Goal: Task Accomplishment & Management: Use online tool/utility

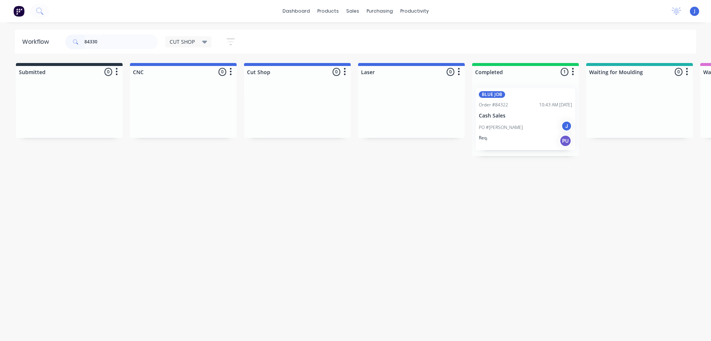
type input "84330"
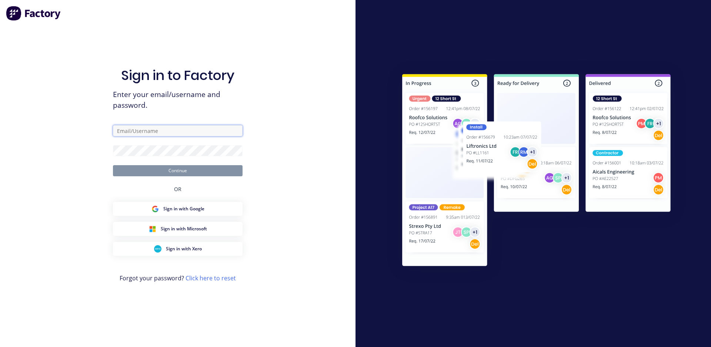
type input "[EMAIL_ADDRESS][DOMAIN_NAME]"
click at [161, 169] on button "Continue" at bounding box center [178, 170] width 130 height 11
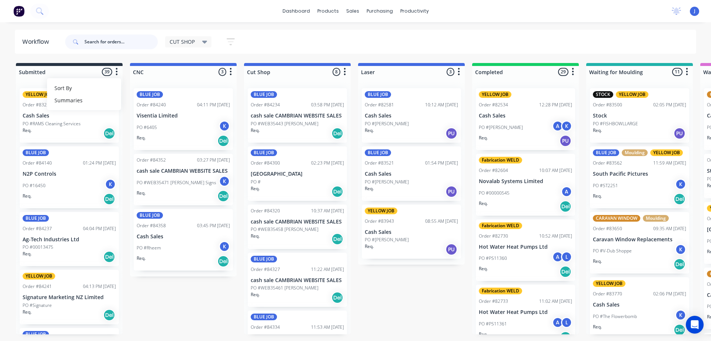
click at [107, 45] on input "text" at bounding box center [120, 41] width 73 height 15
type input "84330"
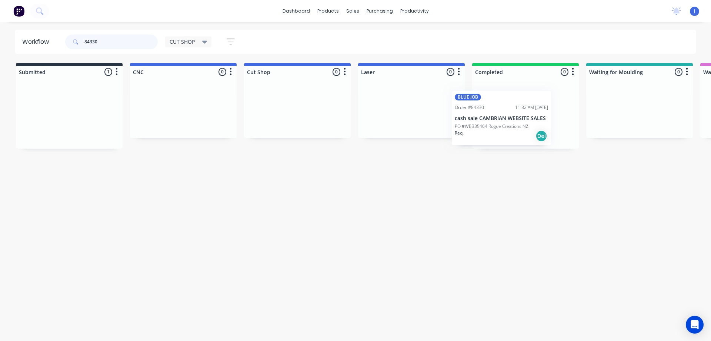
drag, startPoint x: 132, startPoint y: 123, endPoint x: 521, endPoint y: 112, distance: 388.8
click at [520, 118] on p "cash sale CAMBRIAN WEBSITE SALES" at bounding box center [525, 116] width 93 height 6
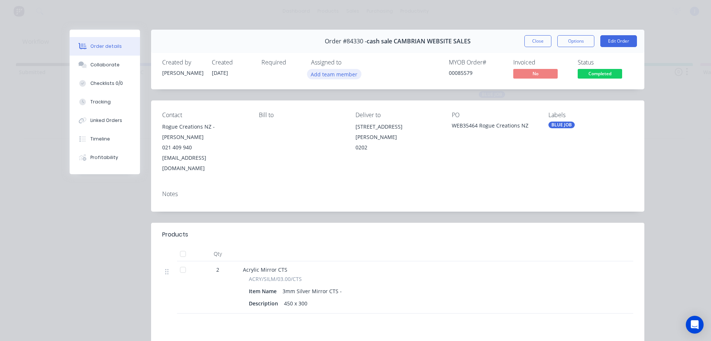
click at [330, 77] on button "Add team member" at bounding box center [334, 74] width 54 height 10
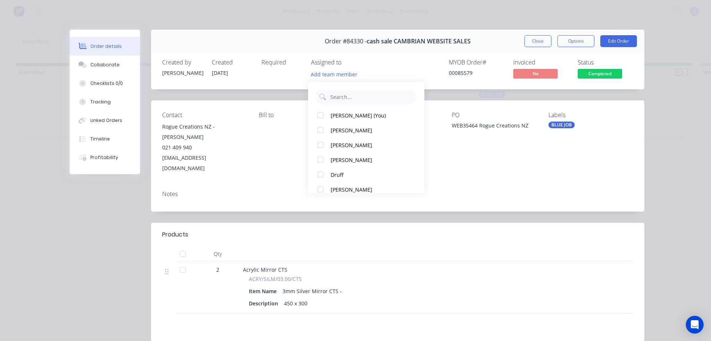
click at [348, 114] on div "[PERSON_NAME] (You)" at bounding box center [370, 115] width 78 height 8
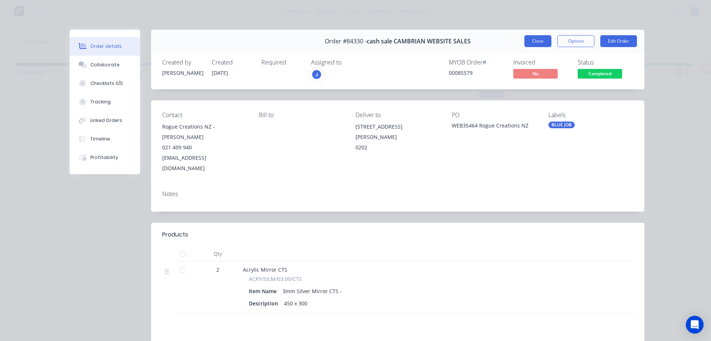
click at [541, 42] on button "Close" at bounding box center [537, 41] width 27 height 12
